Goal: Navigation & Orientation: Find specific page/section

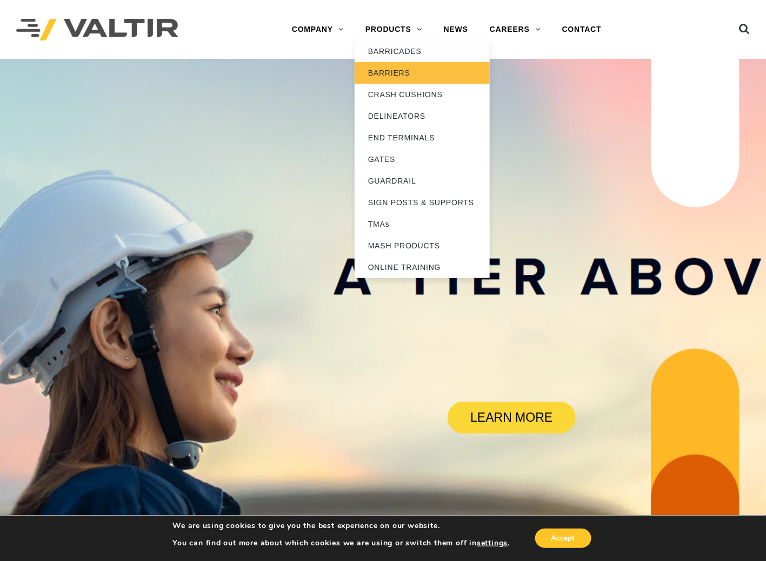
click at [382, 71] on link "BARRIERS" at bounding box center [421, 73] width 135 height 22
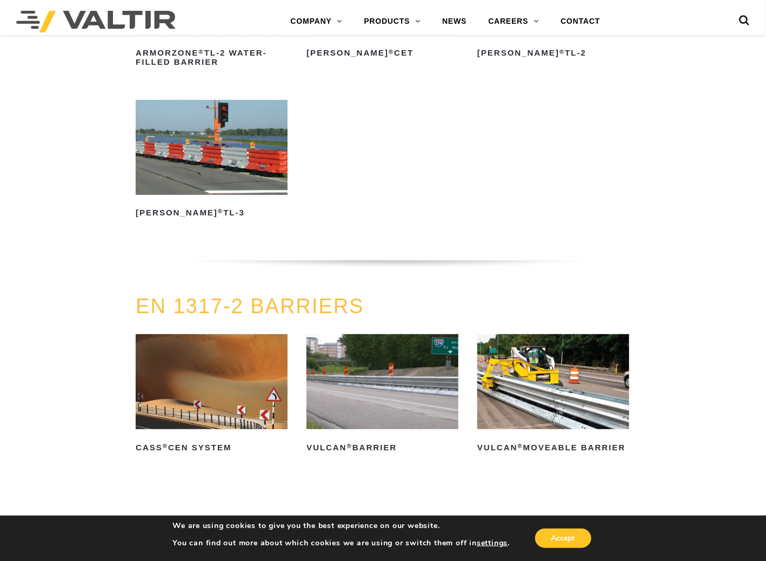
scroll to position [1423, 0]
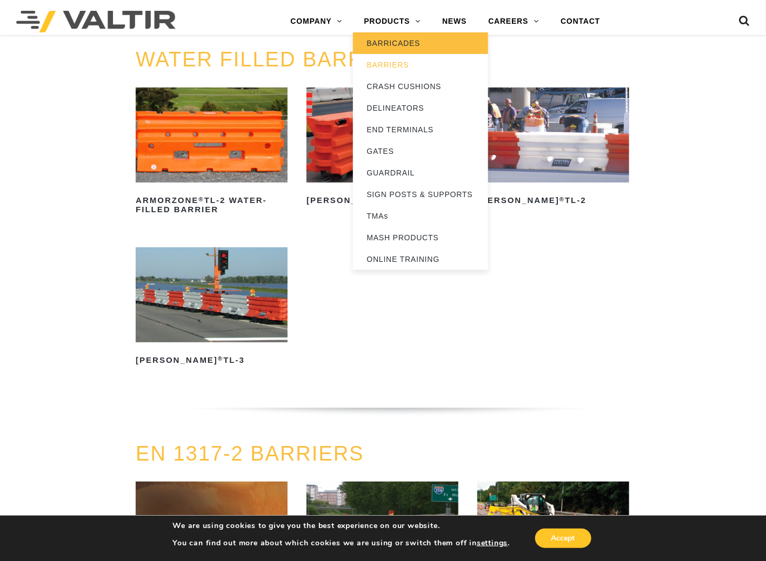
click at [393, 38] on link "BARRICADES" at bounding box center [420, 43] width 135 height 22
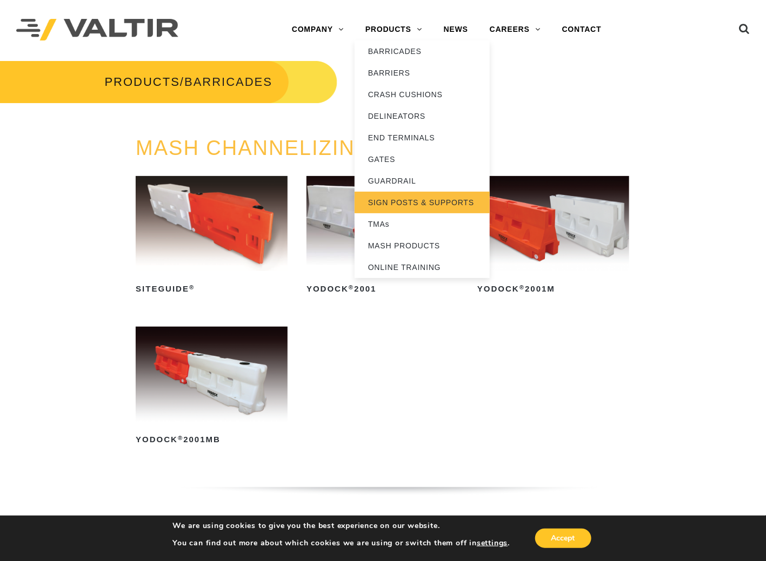
click at [424, 202] on link "SIGN POSTS & SUPPORTS" at bounding box center [421, 203] width 135 height 22
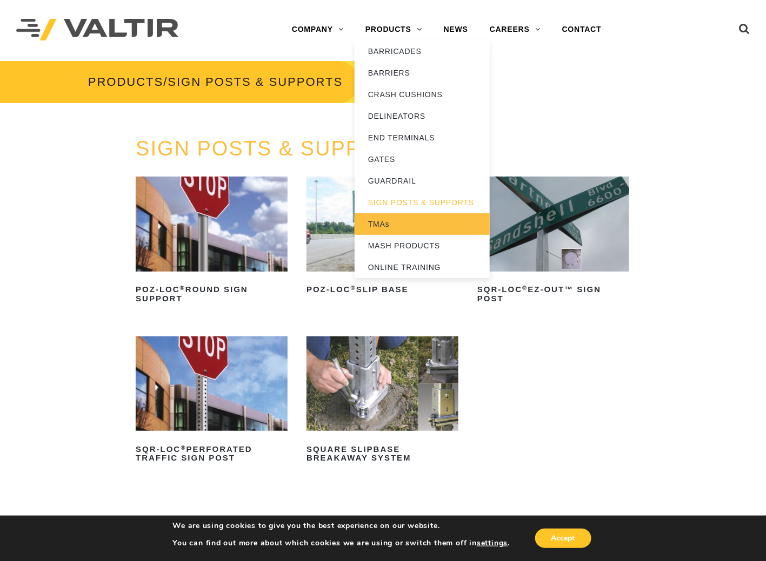
click at [392, 231] on link "TMAs" at bounding box center [421, 224] width 135 height 22
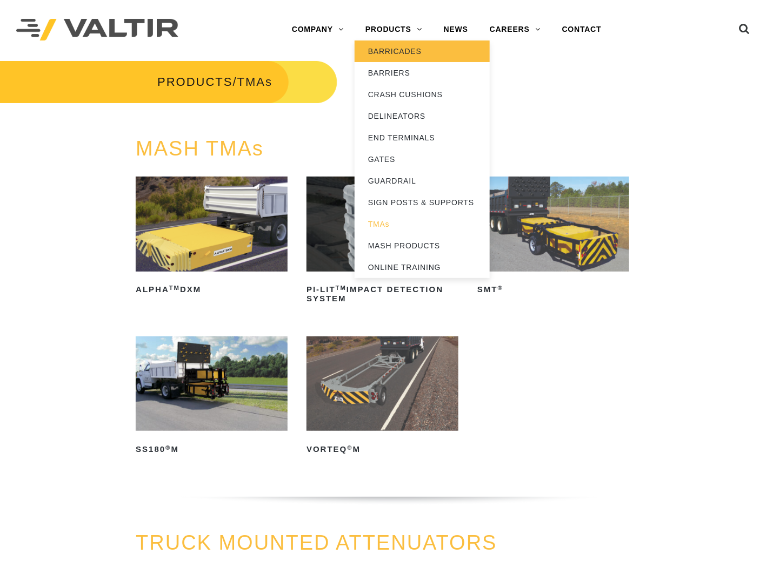
click at [392, 57] on link "BARRICADES" at bounding box center [421, 52] width 135 height 22
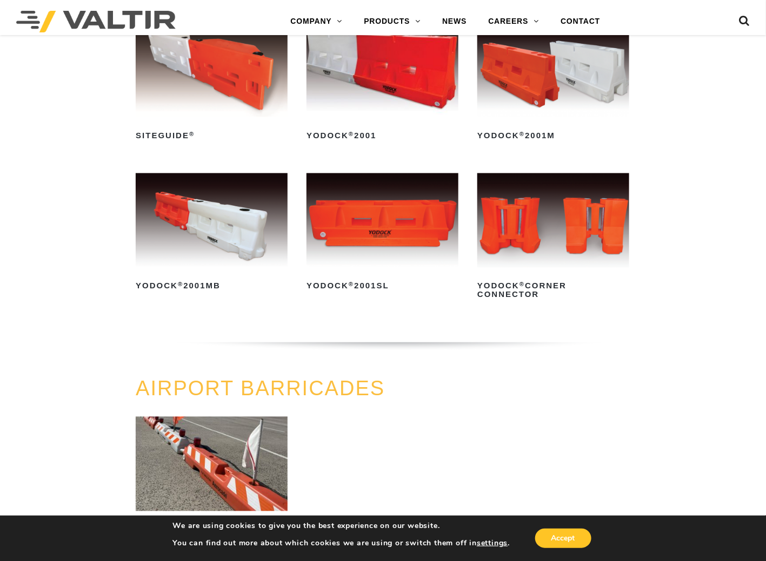
scroll to position [485, 0]
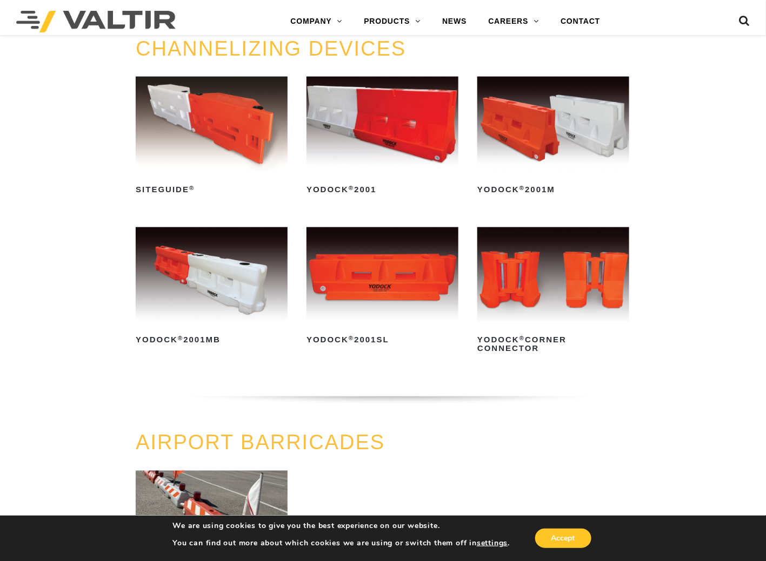
click at [387, 120] on img at bounding box center [382, 124] width 152 height 95
